Goal: Task Accomplishment & Management: Manage account settings

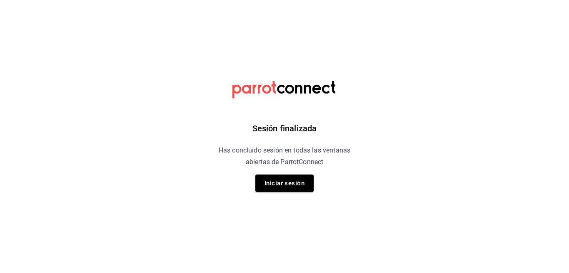
drag, startPoint x: 279, startPoint y: 184, endPoint x: 288, endPoint y: 195, distance: 14.2
click at [279, 184] on button "Iniciar sesión" at bounding box center [284, 183] width 58 height 17
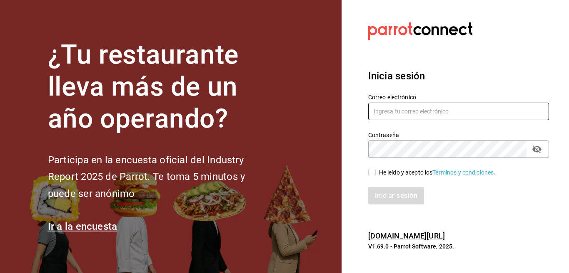
type input "[EMAIL_ADDRESS][DOMAIN_NAME]"
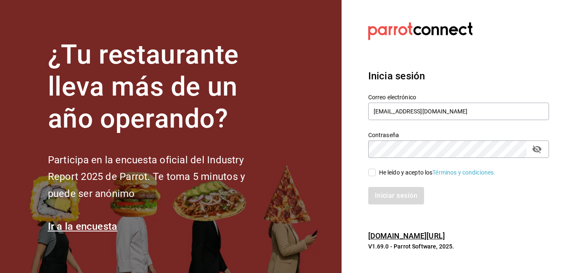
click at [374, 171] on input "He leído y acepto los Términos y condiciones." at bounding box center [371, 172] width 7 height 7
checkbox input "true"
click at [386, 196] on button "Iniciar sesión" at bounding box center [396, 195] width 57 height 17
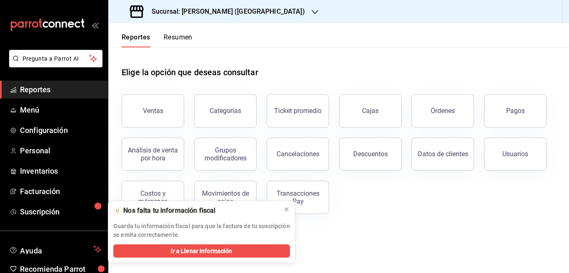
click at [311, 12] on icon "button" at bounding box center [314, 12] width 7 height 4
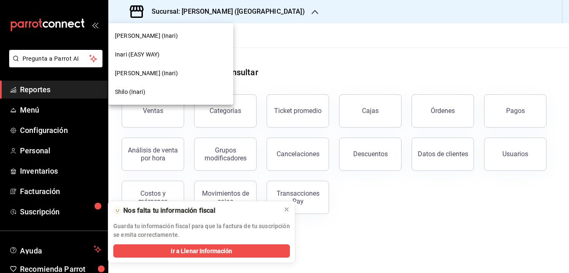
click at [143, 71] on span "Yazaki Saltillo (Inari)" at bounding box center [146, 73] width 63 height 9
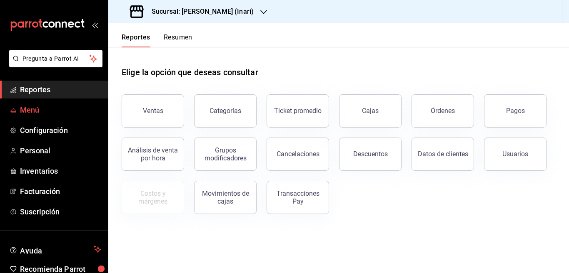
click at [23, 109] on span "Menú" at bounding box center [60, 109] width 81 height 11
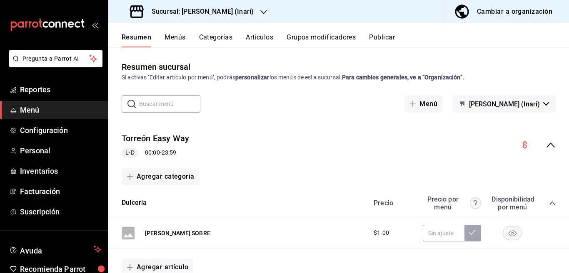
click at [265, 36] on button "Artículos" at bounding box center [259, 40] width 27 height 14
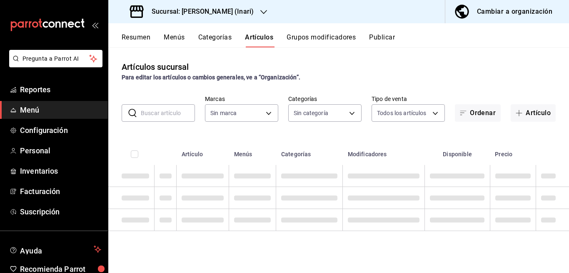
click at [154, 112] on input "text" at bounding box center [168, 113] width 54 height 17
type input "doritos"
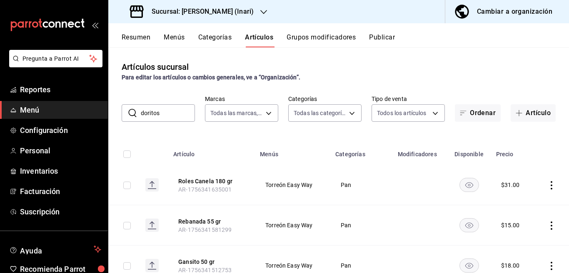
type input "56fbb0f3-006a-4ed7-a5c0-48b255614585"
type input "3a12f2d0-a673-4e78-98e2-77088c85486e,dbaf704a-236a-4835-8a6b-203f3edb711b,c3cf4…"
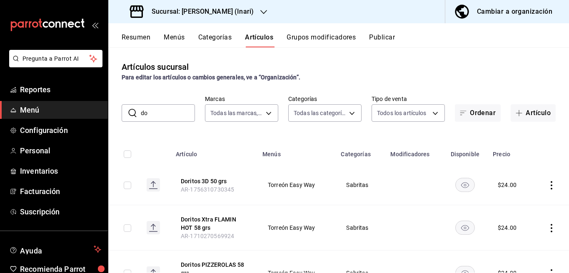
type input "d"
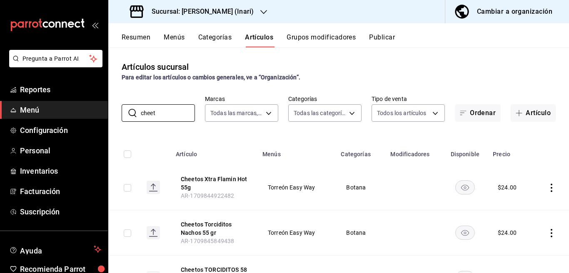
type input "cheetos"
click at [547, 187] on icon "actions" at bounding box center [551, 188] width 8 height 8
click at [515, 206] on span "Editar" at bounding box center [519, 207] width 22 height 9
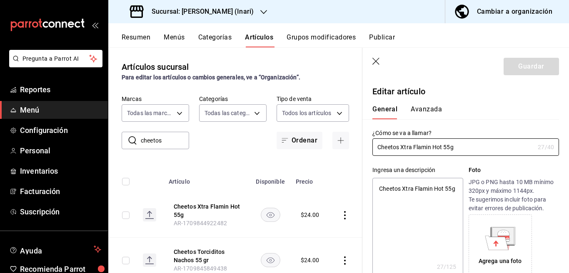
type textarea "x"
type input "$24.00"
type input "Cheetos Xtra Flamin Hot 55grs"
type textarea "x"
type input "Cheetos Xtra Flamin Hot 55 grs"
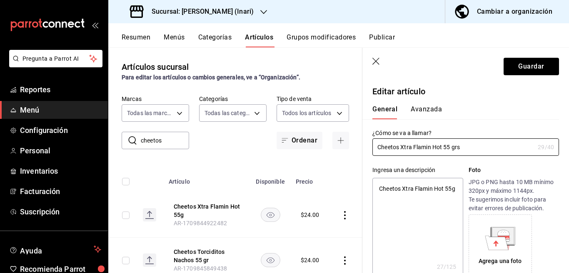
type textarea "x"
type input "Cheetos Xtra Flamin Hot 58 grs"
type textarea "x"
type input "Cheetos Xtra Flamin Hot 58 grs"
type textarea "x"
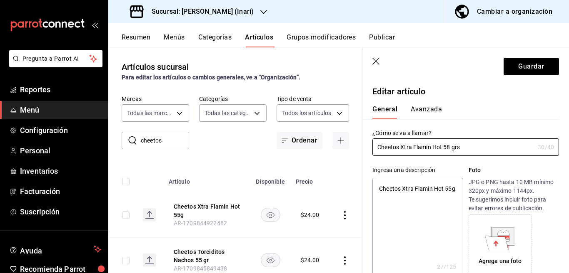
click at [396, 196] on textarea "Cheetos Xtra Flamin Hot 55g" at bounding box center [417, 228] width 90 height 100
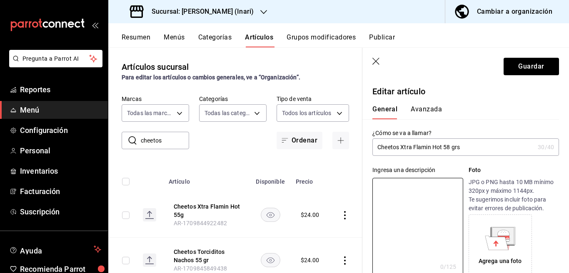
drag, startPoint x: 439, startPoint y: 148, endPoint x: 446, endPoint y: 155, distance: 10.0
click at [440, 151] on input "Cheetos Xtra Flamin Hot 58 grs" at bounding box center [453, 147] width 162 height 17
click at [472, 149] on input "Cheetos Xtra FLAMIN HOT 58 grs" at bounding box center [453, 147] width 162 height 17
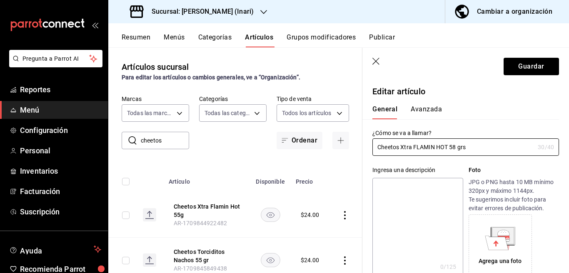
type input "Cheetos Xtra FLAMIN HOT 58 grs"
click at [427, 188] on textarea at bounding box center [417, 228] width 90 height 100
paste textarea "Cheetos Xtra FLAMIN HOT 58 grs"
type textarea "Cheetos Xtra FLAMIN HOT 58 grs"
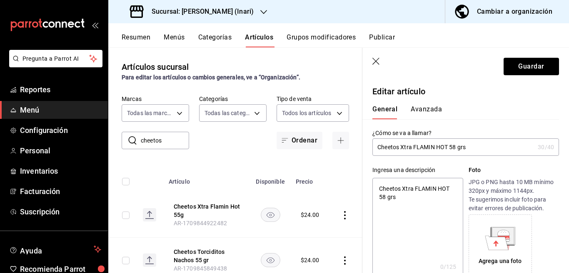
type textarea "x"
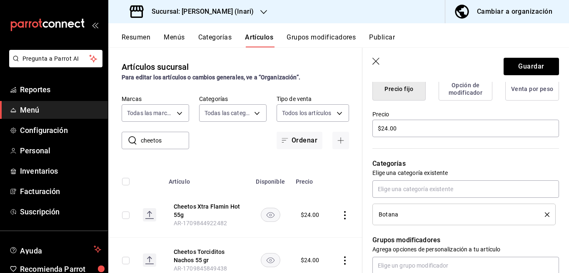
scroll to position [237, 0]
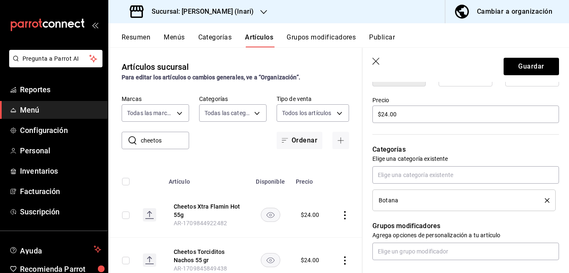
type textarea "Cheetos Xtra FLAMIN HOT 58 grs"
click at [544, 200] on icon "delete" at bounding box center [546, 201] width 5 height 5
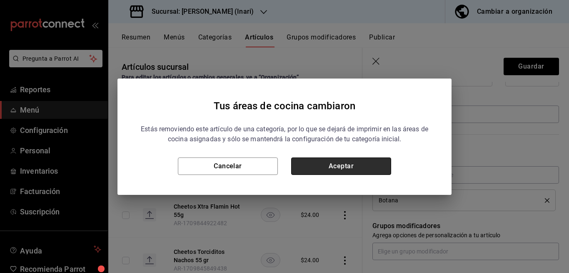
click at [355, 161] on button "Aceptar" at bounding box center [341, 166] width 100 height 17
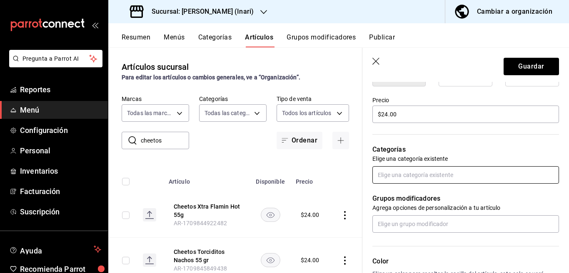
click at [414, 175] on input "text" at bounding box center [465, 174] width 186 height 17
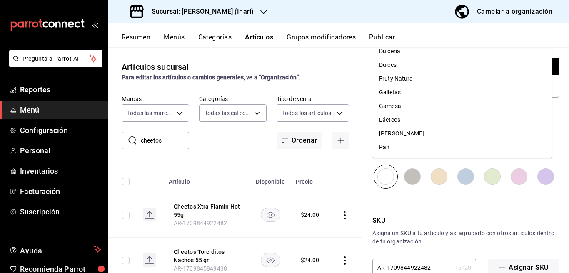
scroll to position [76, 0]
click at [393, 146] on li "Sabritas" at bounding box center [461, 148] width 179 height 14
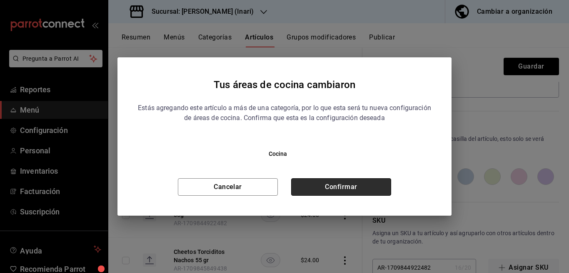
click at [358, 184] on button "Confirmar" at bounding box center [341, 187] width 100 height 17
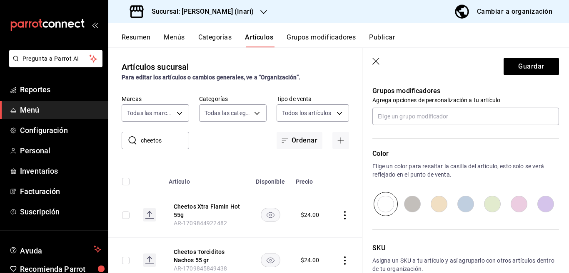
scroll to position [355, 0]
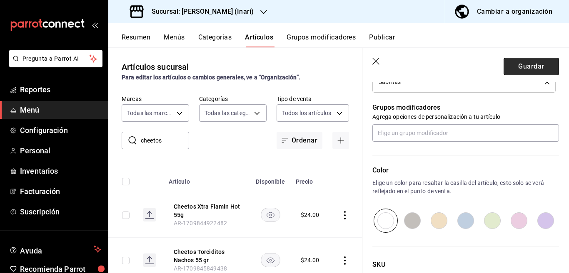
click at [511, 65] on button "Guardar" at bounding box center [530, 66] width 55 height 17
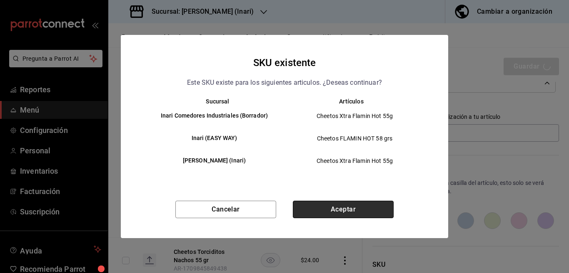
click at [349, 210] on button "Aceptar" at bounding box center [343, 209] width 101 height 17
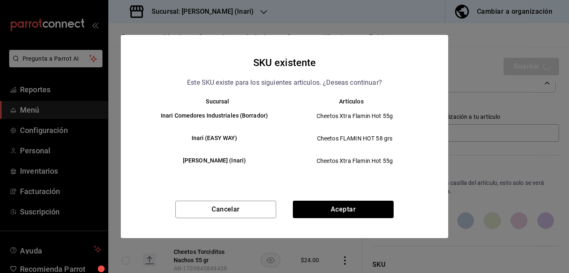
type textarea "x"
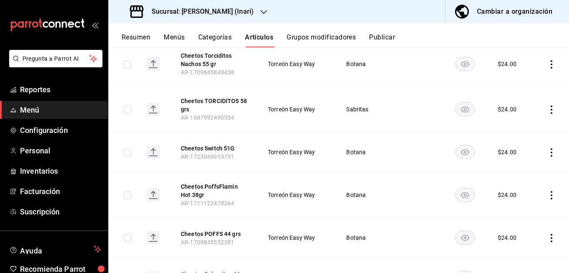
scroll to position [203, 0]
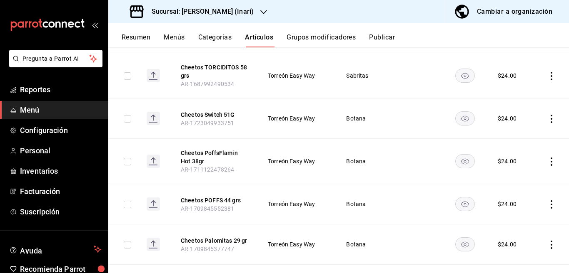
click at [547, 203] on icon "actions" at bounding box center [551, 205] width 8 height 8
click at [513, 217] on span "Editar" at bounding box center [519, 217] width 22 height 9
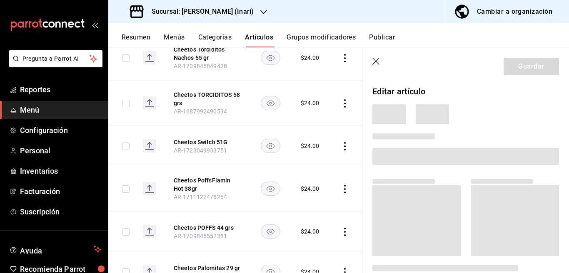
scroll to position [203, 0]
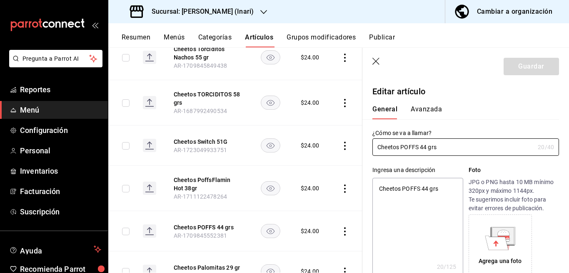
type textarea "x"
type input "$24.00"
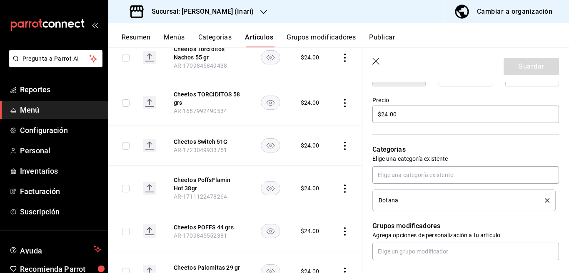
scroll to position [271, 0]
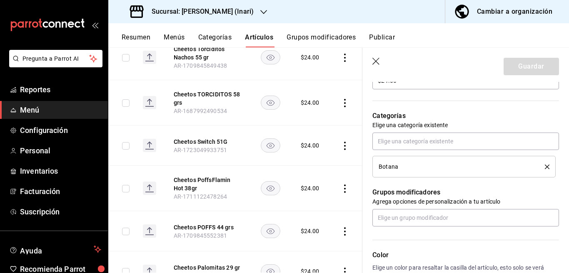
click at [544, 167] on icon "delete" at bounding box center [546, 167] width 5 height 5
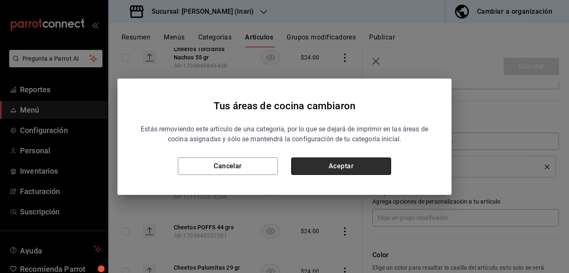
click at [377, 165] on button "Aceptar" at bounding box center [341, 166] width 100 height 17
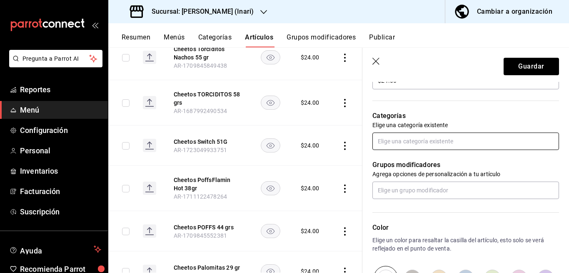
click at [399, 140] on input "text" at bounding box center [465, 141] width 186 height 17
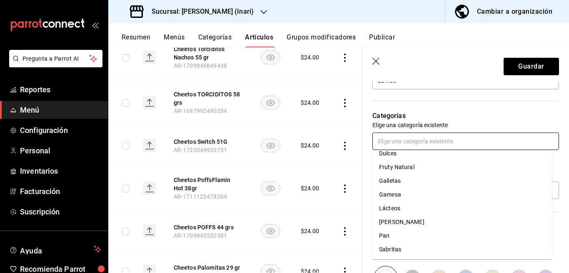
scroll to position [76, 0]
click at [387, 248] on li "Sabritas" at bounding box center [461, 250] width 179 height 14
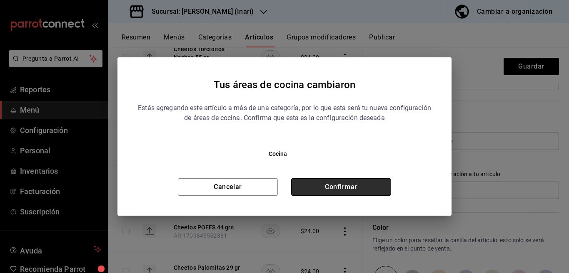
click at [362, 190] on button "Confirmar" at bounding box center [341, 187] width 100 height 17
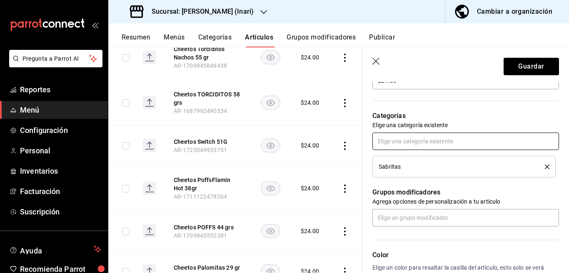
scroll to position [271, 0]
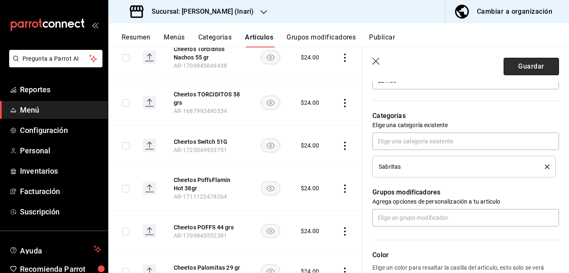
click at [526, 67] on button "Guardar" at bounding box center [530, 66] width 55 height 17
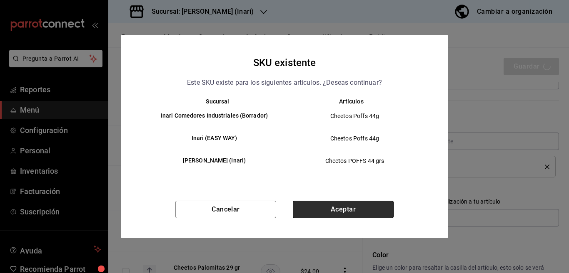
click at [358, 212] on button "Aceptar" at bounding box center [343, 209] width 101 height 17
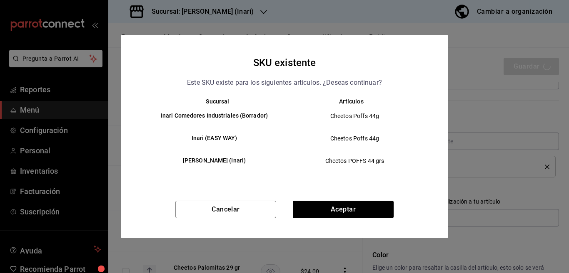
type textarea "x"
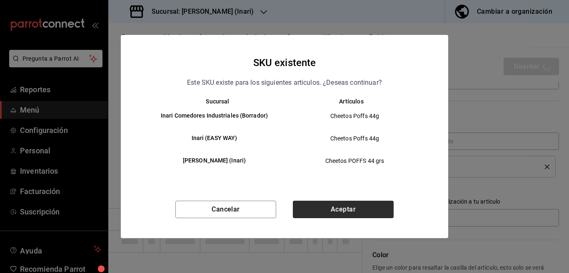
type textarea "x"
type input "AR-1756407310923"
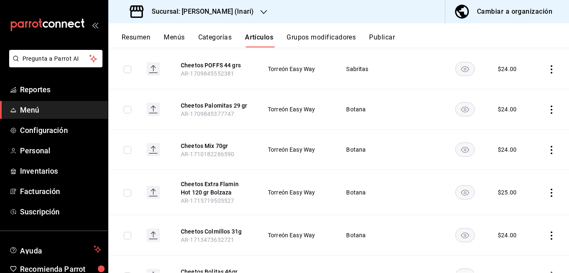
scroll to position [372, 0]
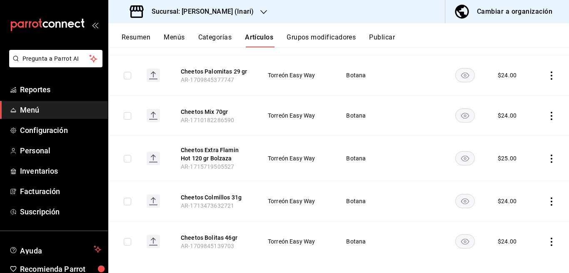
click at [547, 200] on icon "actions" at bounding box center [551, 202] width 8 height 8
click at [515, 217] on span "Editar" at bounding box center [519, 217] width 22 height 9
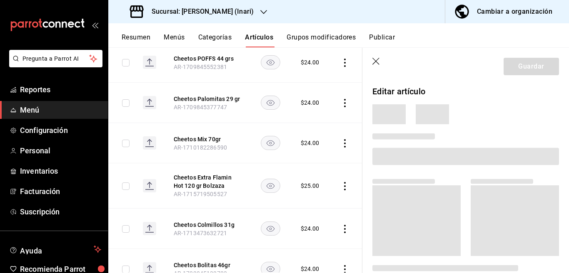
scroll to position [372, 0]
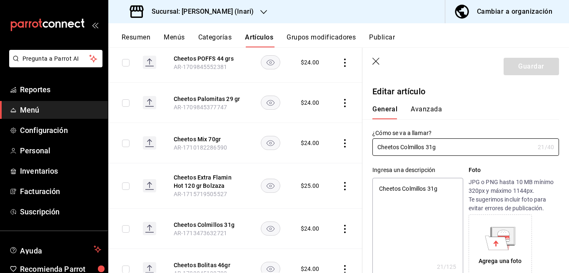
type textarea "x"
type input "$24.00"
type textarea "x"
click at [445, 189] on textarea "Cheetos Colmillos 31g" at bounding box center [417, 228] width 90 height 100
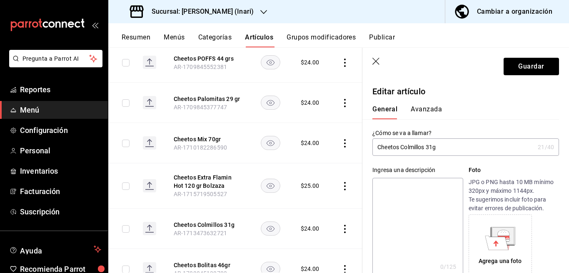
click at [448, 142] on input "Cheetos Colmillos 31g" at bounding box center [453, 147] width 162 height 17
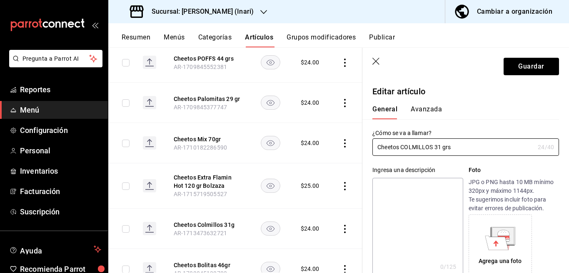
type input "Cheetos COLMILLOS 31 grs"
click at [401, 188] on textarea at bounding box center [417, 228] width 90 height 100
paste textarea "Cheetos COLMILLOS 31 grs"
type textarea "Cheetos COLMILLOS 31 grs"
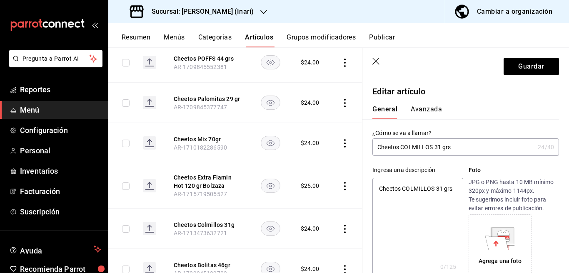
type textarea "x"
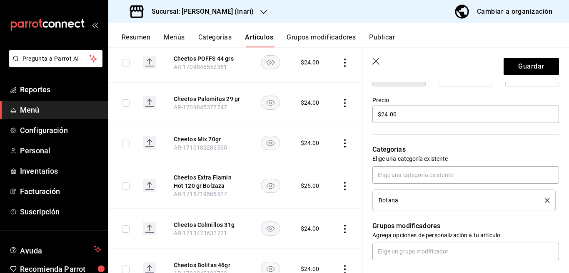
scroll to position [237, 0]
type textarea "Cheetos COLMILLOS 31 grs"
click at [544, 200] on icon "delete" at bounding box center [546, 201] width 5 height 5
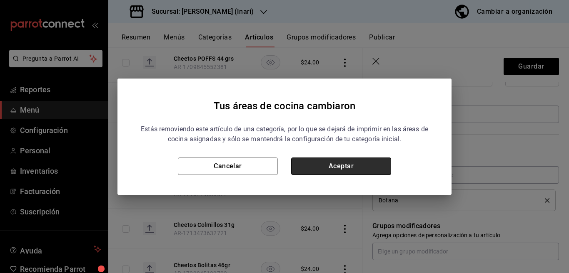
click at [374, 168] on button "Aceptar" at bounding box center [341, 166] width 100 height 17
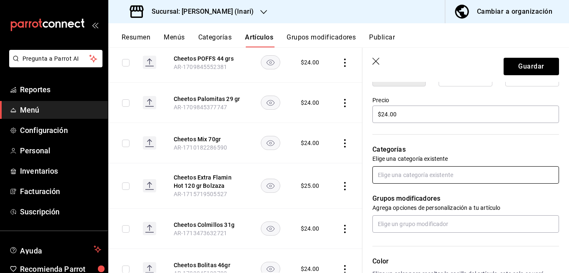
click at [390, 173] on input "text" at bounding box center [465, 174] width 186 height 17
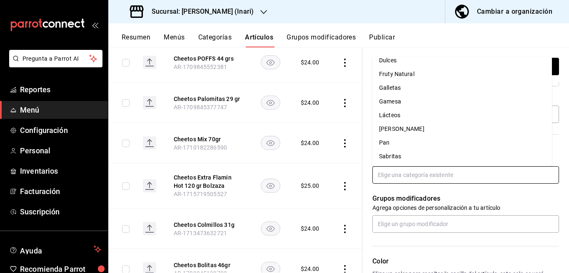
scroll to position [76, 0]
click at [391, 154] on li "Sabritas" at bounding box center [461, 156] width 179 height 14
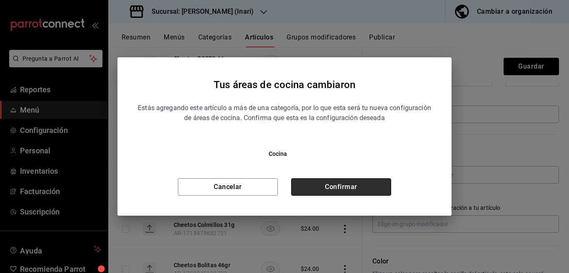
click at [357, 184] on button "Confirmar" at bounding box center [341, 187] width 100 height 17
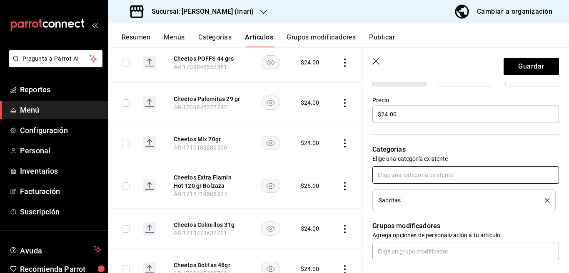
scroll to position [237, 0]
click at [523, 66] on button "Guardar" at bounding box center [530, 66] width 55 height 17
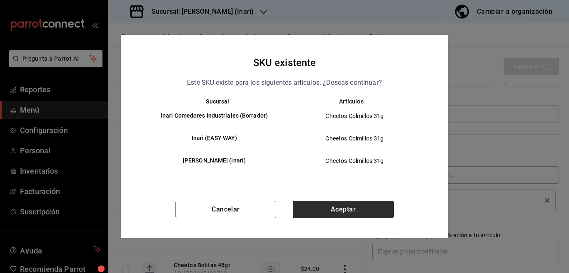
click at [313, 206] on button "Aceptar" at bounding box center [343, 209] width 101 height 17
type textarea "x"
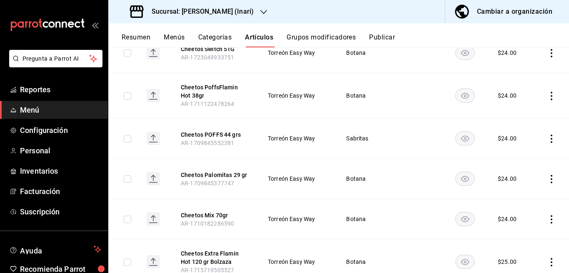
scroll to position [271, 0]
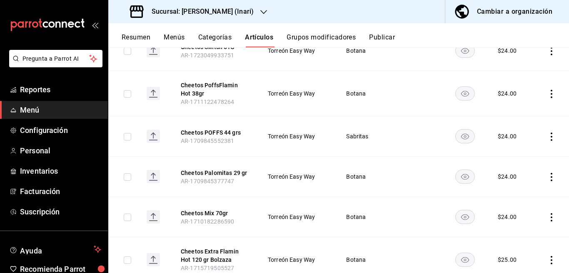
click at [547, 178] on icon "actions" at bounding box center [551, 177] width 8 height 8
click at [514, 196] on span "Editar" at bounding box center [519, 196] width 22 height 9
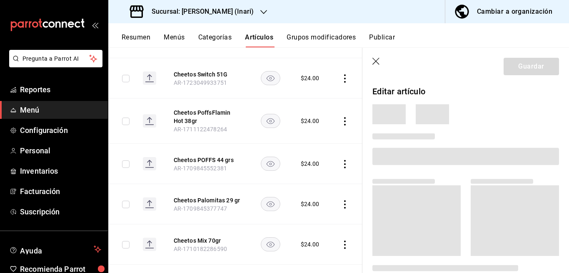
scroll to position [271, 0]
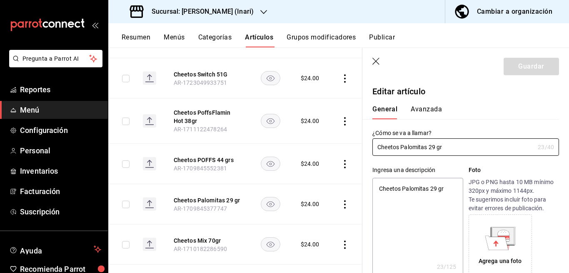
type textarea "x"
type input "$24.00"
type textarea "x"
click at [447, 187] on textarea "Cheetos Palomitas 29 gr" at bounding box center [417, 228] width 90 height 100
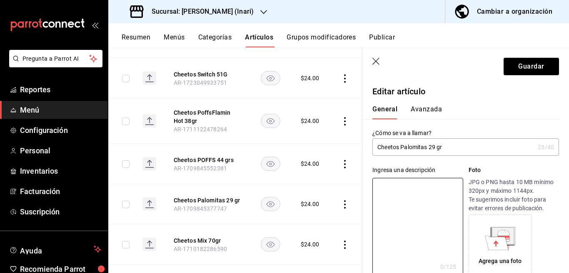
click at [452, 149] on input "Cheetos Palomitas 29 gr" at bounding box center [453, 147] width 162 height 17
click at [457, 149] on input "Cheetos PALOMITAS 29 grs" at bounding box center [453, 147] width 162 height 17
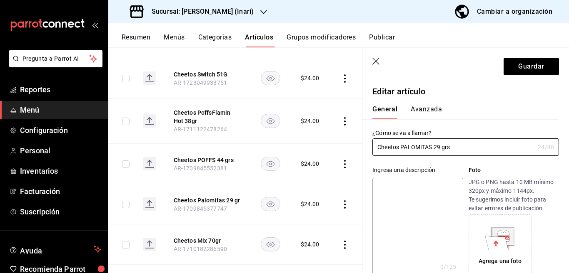
type input "Cheetos PALOMITAS 29 grs"
click at [410, 185] on textarea at bounding box center [417, 228] width 90 height 100
paste textarea "Cheetos PALOMITAS 29 grs"
type textarea "Cheetos PALOMITAS 29 grs"
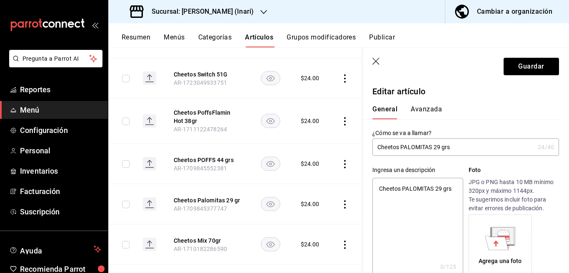
type textarea "x"
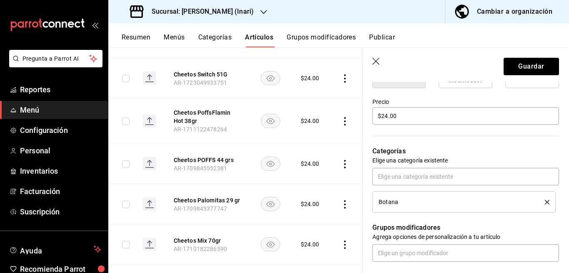
scroll to position [237, 0]
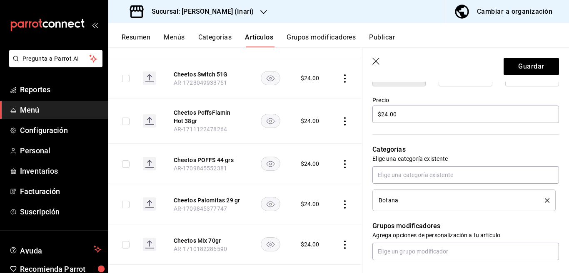
type textarea "Cheetos PALOMITAS 29 grs"
click at [544, 199] on icon "delete" at bounding box center [546, 201] width 5 height 5
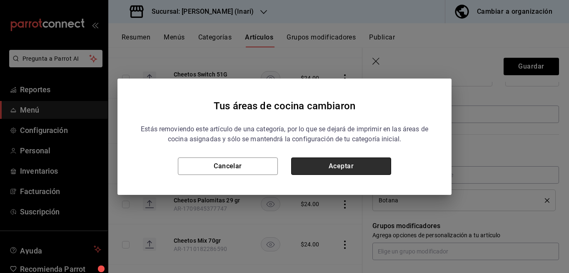
click at [372, 167] on button "Aceptar" at bounding box center [341, 166] width 100 height 17
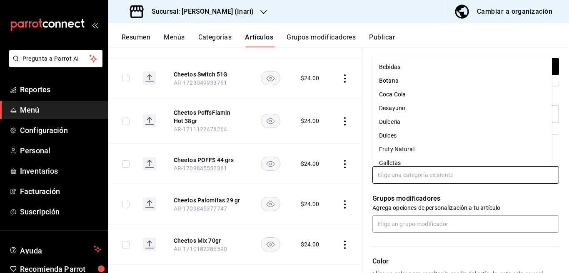
click at [391, 172] on input "text" at bounding box center [465, 174] width 186 height 17
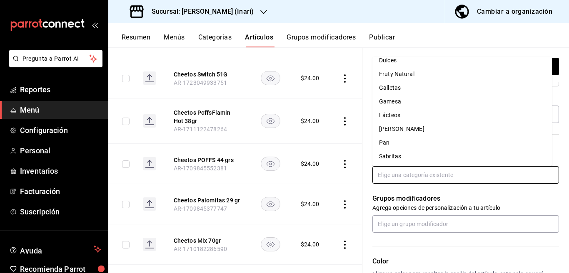
scroll to position [76, 0]
click at [390, 154] on li "Sabritas" at bounding box center [461, 156] width 179 height 14
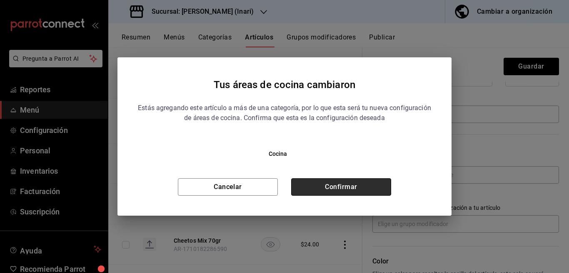
click at [368, 186] on button "Confirmar" at bounding box center [341, 187] width 100 height 17
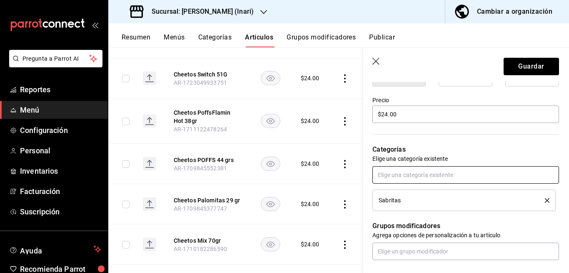
scroll to position [237, 0]
click at [522, 65] on button "Guardar" at bounding box center [530, 66] width 55 height 17
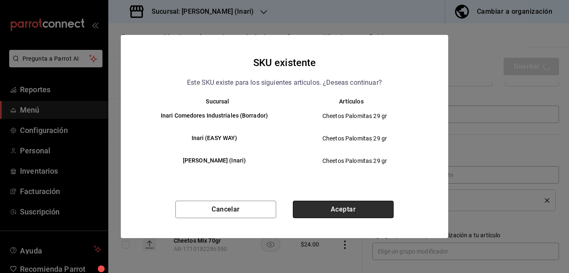
click at [364, 203] on button "Aceptar" at bounding box center [343, 209] width 101 height 17
type textarea "x"
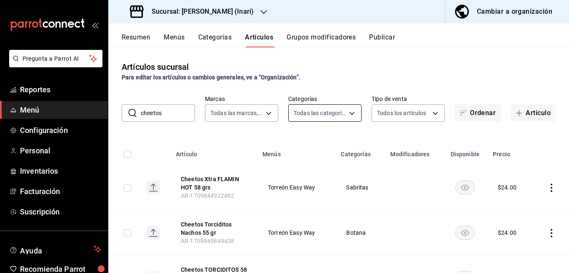
click at [348, 112] on body "Pregunta a Parrot AI Reportes Menú Configuración Personal Inventarios Facturaci…" at bounding box center [284, 136] width 569 height 273
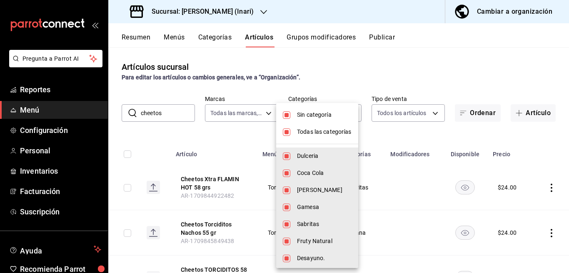
click at [286, 113] on input "checkbox" at bounding box center [286, 115] width 7 height 7
checkbox input "false"
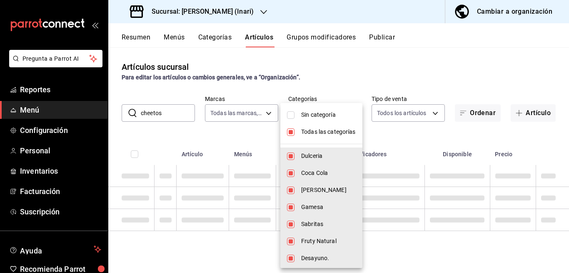
click at [293, 129] on li "Todas las categorías" at bounding box center [321, 132] width 82 height 17
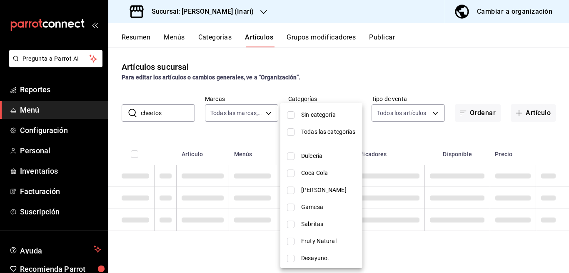
checkbox input "false"
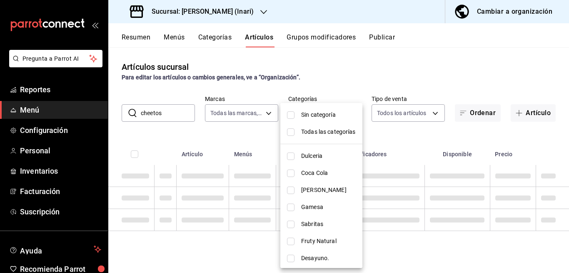
checkbox input "false"
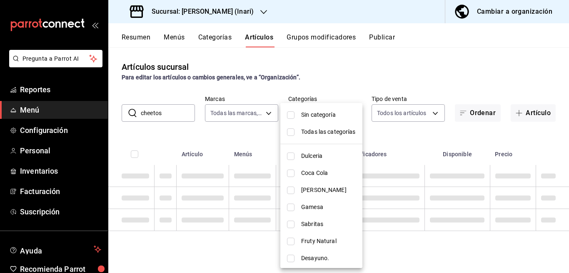
checkbox input "false"
click at [291, 114] on li "Sin categoría" at bounding box center [321, 115] width 82 height 17
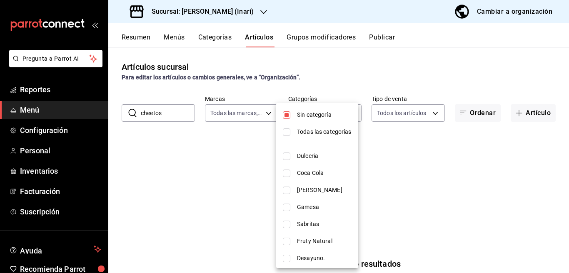
click at [288, 115] on input "checkbox" at bounding box center [286, 115] width 7 height 7
checkbox input "false"
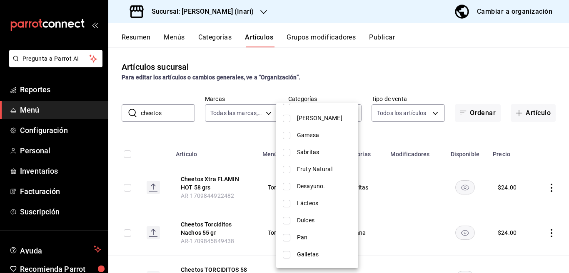
scroll to position [74, 0]
click at [286, 182] on input "checkbox" at bounding box center [286, 184] width 7 height 7
checkbox input "true"
type input "102b5909-c77c-44b9-88fa-d5f04eeee308"
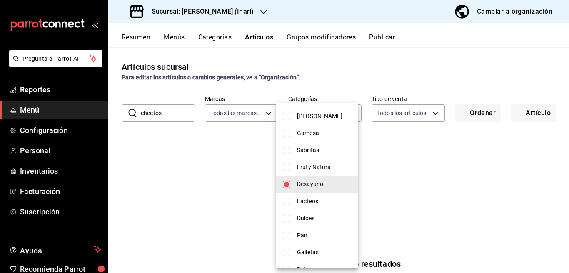
click at [286, 184] on input "checkbox" at bounding box center [286, 184] width 7 height 7
checkbox input "false"
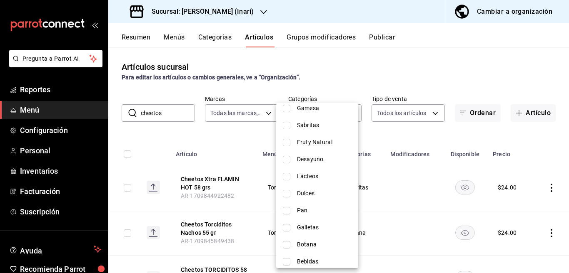
scroll to position [104, 0]
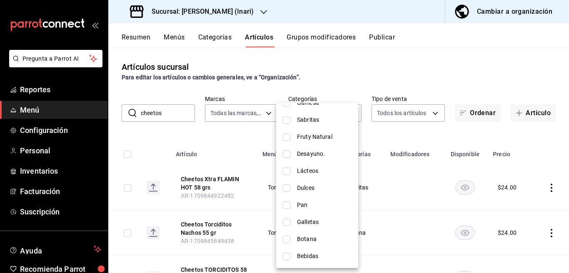
click at [287, 239] on input "checkbox" at bounding box center [286, 239] width 7 height 7
checkbox input "true"
type input "6dd9cc4a-bc9d-410c-baf5-21e4e2a038e3"
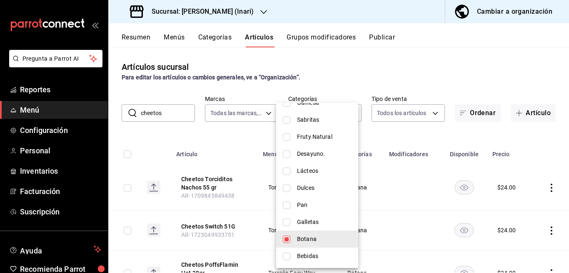
click at [393, 127] on div at bounding box center [284, 136] width 569 height 273
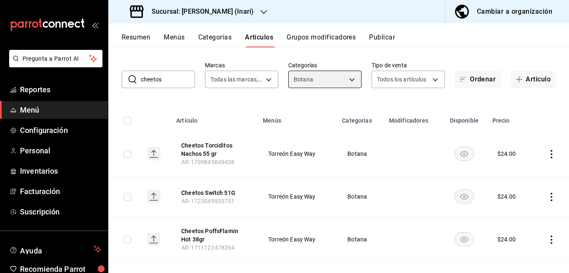
scroll to position [67, 0]
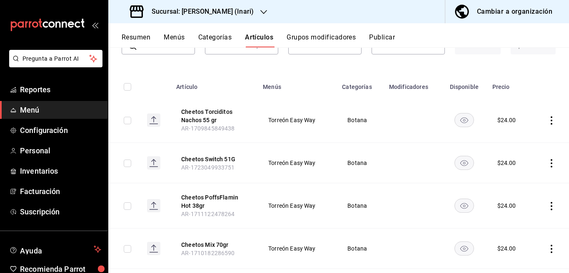
click at [547, 121] on icon "actions" at bounding box center [551, 121] width 8 height 8
click at [515, 172] on span "Eliminar" at bounding box center [518, 173] width 21 height 7
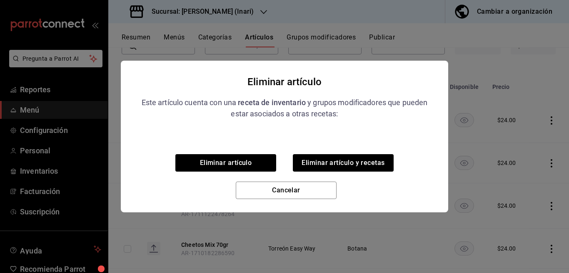
scroll to position [68, 0]
click at [351, 158] on button "Eliminar artículo y recetas" at bounding box center [343, 162] width 101 height 17
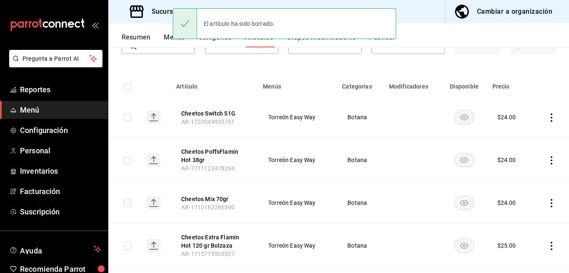
click at [547, 117] on icon "actions" at bounding box center [551, 118] width 8 height 8
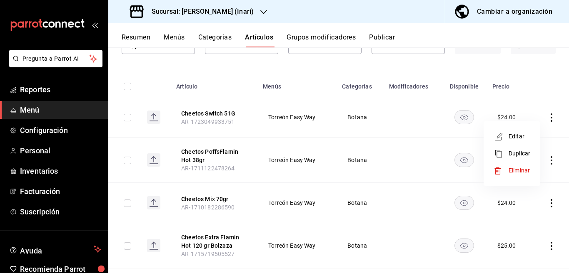
click at [514, 169] on span "Eliminar" at bounding box center [518, 170] width 21 height 7
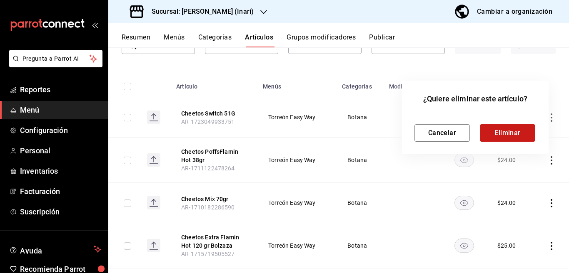
click at [500, 133] on button "Eliminar" at bounding box center [506, 132] width 55 height 17
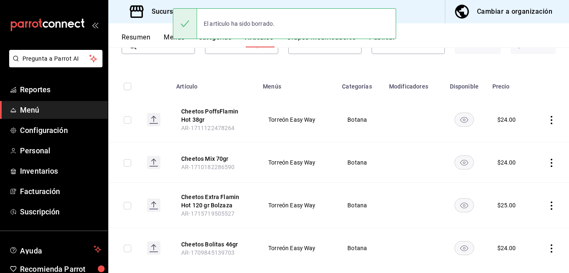
click at [547, 121] on icon "actions" at bounding box center [551, 120] width 8 height 8
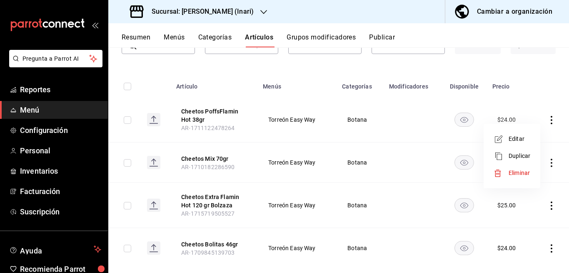
click at [514, 173] on span "Eliminar" at bounding box center [518, 173] width 21 height 7
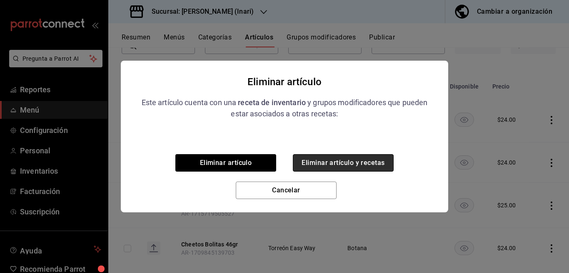
click at [345, 161] on button "Eliminar artículo y recetas" at bounding box center [343, 162] width 101 height 17
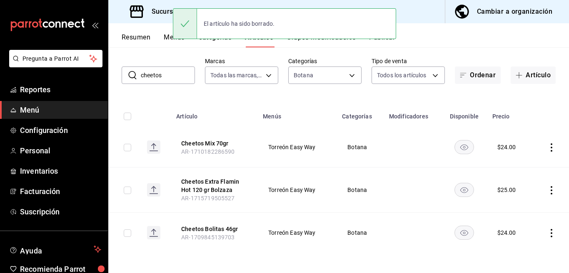
scroll to position [38, 0]
click at [547, 149] on icon "actions" at bounding box center [551, 148] width 8 height 8
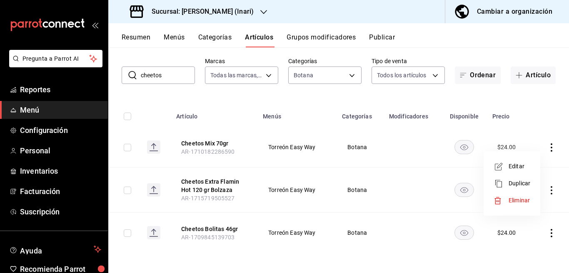
click at [518, 200] on span "Eliminar" at bounding box center [518, 200] width 21 height 7
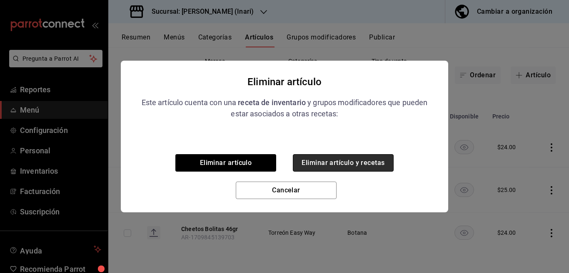
click at [363, 162] on button "Eliminar artículo y recetas" at bounding box center [343, 162] width 101 height 17
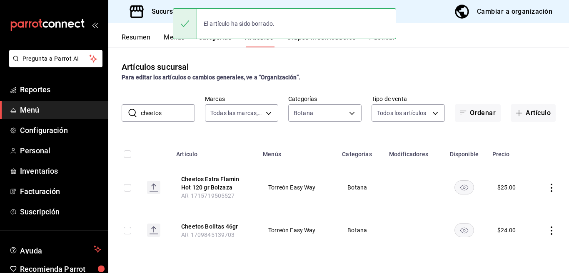
scroll to position [0, 0]
click at [549, 186] on icon "actions" at bounding box center [551, 188] width 8 height 8
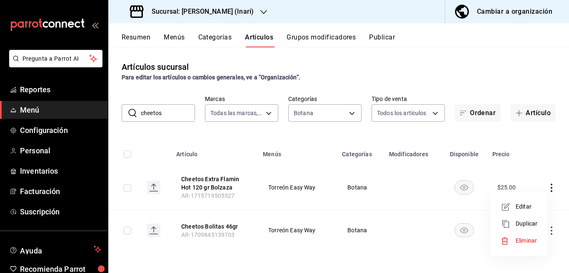
click at [527, 240] on span "Eliminar" at bounding box center [525, 241] width 21 height 7
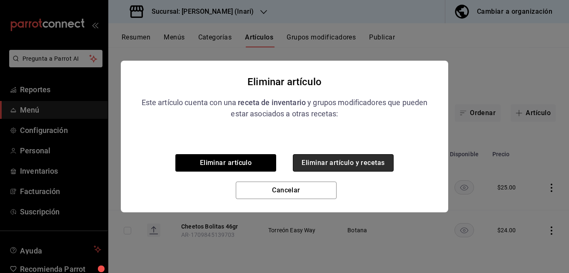
click at [357, 161] on button "Eliminar artículo y recetas" at bounding box center [343, 162] width 101 height 17
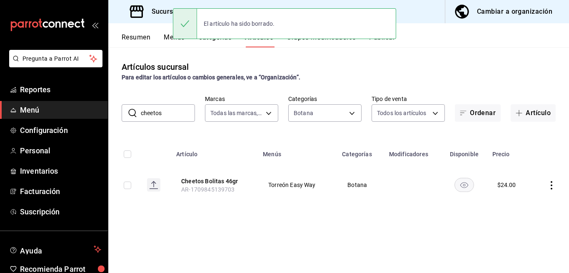
click at [551, 184] on icon "actions" at bounding box center [551, 185] width 8 height 8
click at [521, 237] on span "Eliminar" at bounding box center [525, 238] width 21 height 7
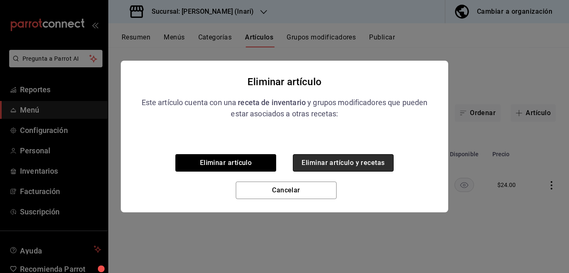
click at [357, 163] on button "Eliminar artículo y recetas" at bounding box center [343, 162] width 101 height 17
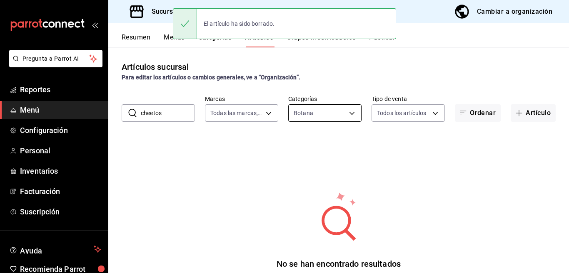
click at [346, 113] on body "Pregunta a Parrot AI Reportes Menú Configuración Personal Inventarios Facturaci…" at bounding box center [284, 136] width 569 height 273
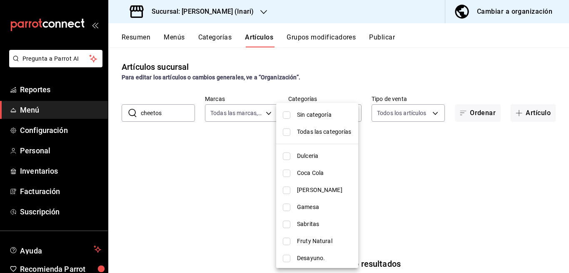
click at [286, 115] on input "checkbox" at bounding box center [286, 115] width 7 height 7
click at [286, 116] on input "checkbox" at bounding box center [286, 115] width 7 height 7
checkbox input "false"
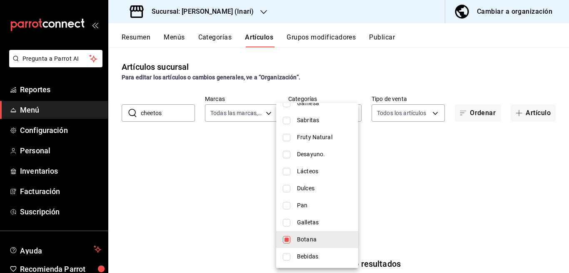
scroll to position [104, 0]
click at [288, 240] on input "checkbox" at bounding box center [286, 239] width 7 height 7
checkbox input "false"
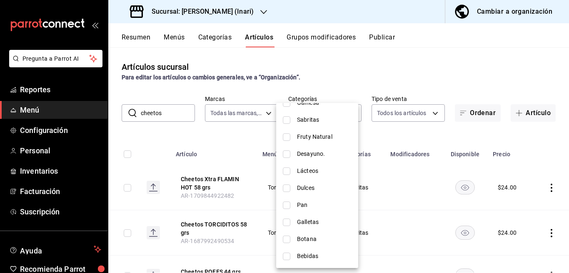
click at [227, 236] on div at bounding box center [284, 136] width 569 height 273
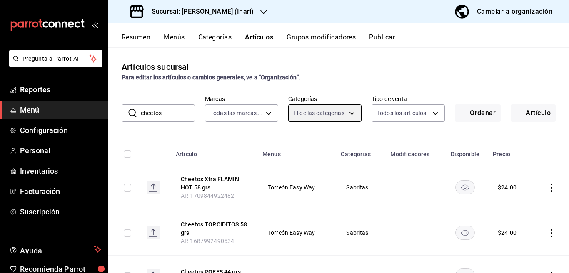
scroll to position [0, 0]
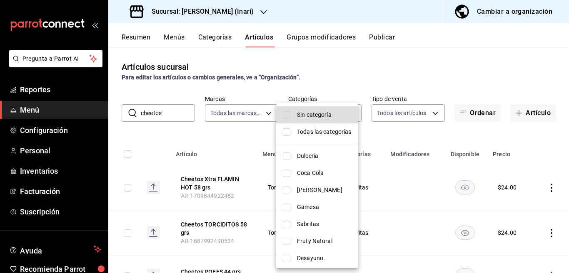
click at [207, 131] on div at bounding box center [284, 136] width 569 height 273
